Goal: Find contact information: Find contact information

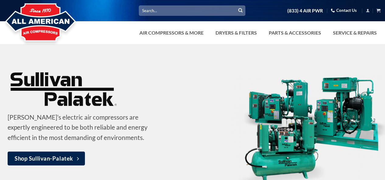
click at [344, 10] on link "Contact Us" at bounding box center [344, 10] width 26 height 9
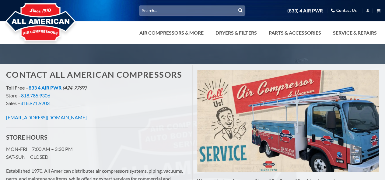
click at [338, 11] on link "Contact Us" at bounding box center [344, 10] width 26 height 9
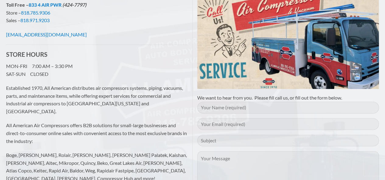
scroll to position [91, 0]
